Goal: Navigation & Orientation: Go to known website

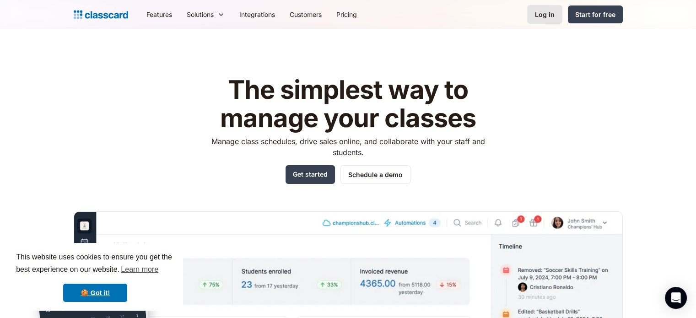
click at [554, 9] on link "Log in" at bounding box center [544, 14] width 35 height 19
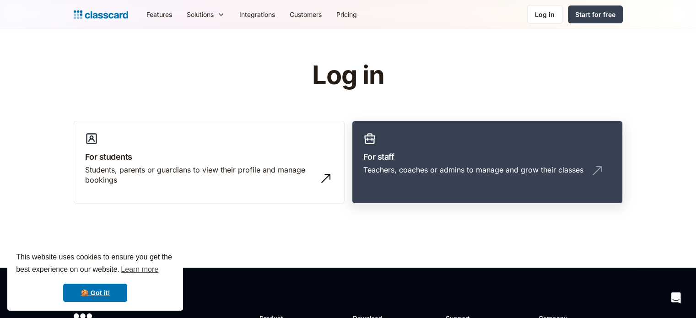
click at [492, 161] on h3 "For staff" at bounding box center [487, 157] width 248 height 12
